Goal: Navigation & Orientation: Find specific page/section

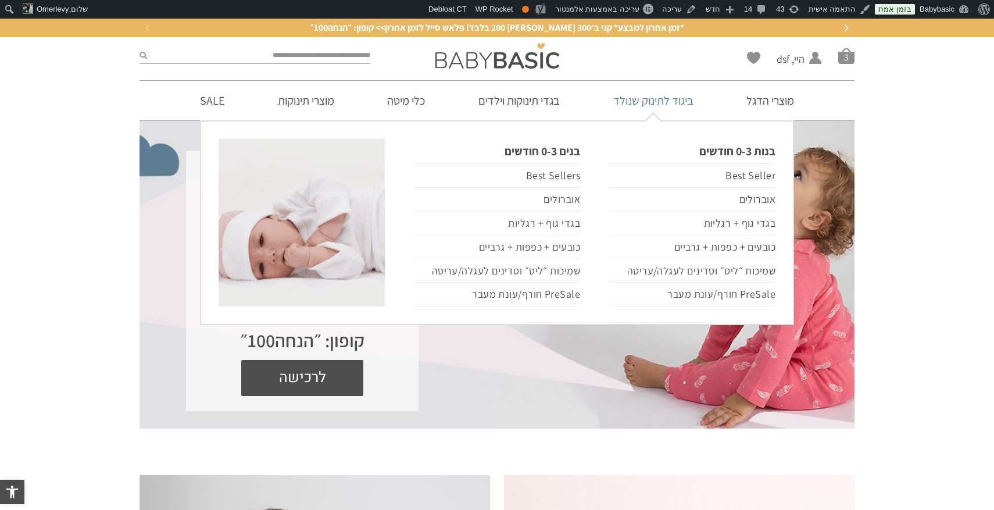
click at [652, 102] on link "ביגוד לתינוק שנולד" at bounding box center [653, 101] width 115 height 40
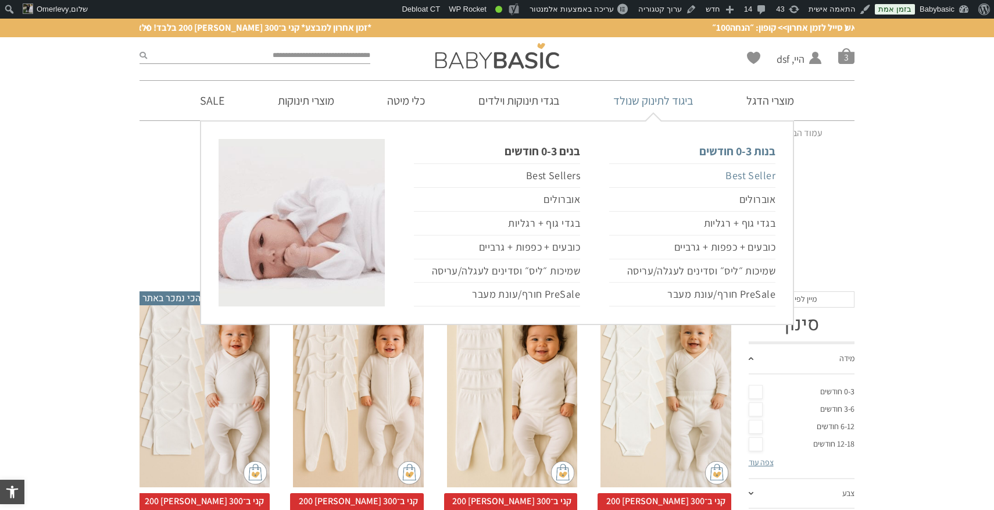
click at [745, 174] on link "Best Seller" at bounding box center [692, 175] width 166 height 24
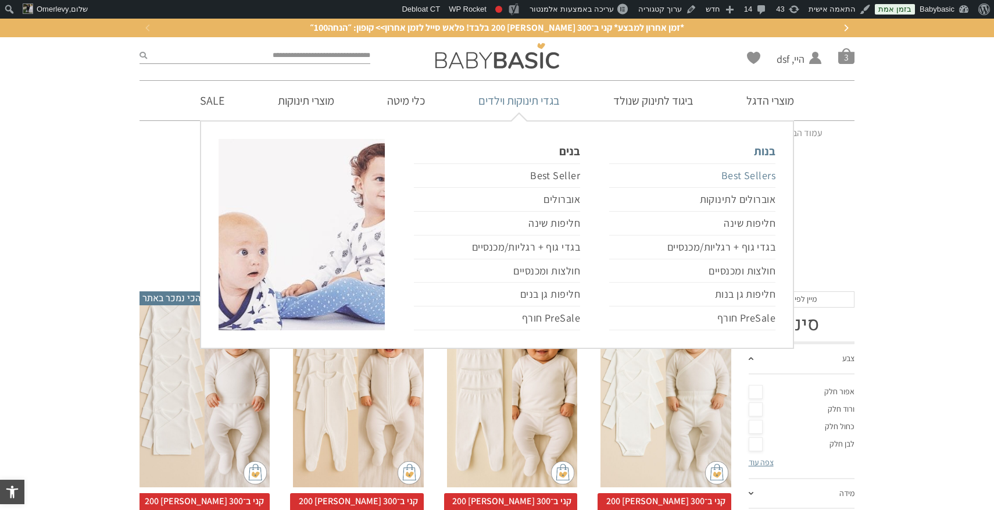
click at [731, 174] on link "Best Sellers" at bounding box center [692, 175] width 166 height 24
